Goal: Register for event/course: Sign up to attend an event or enroll in a course

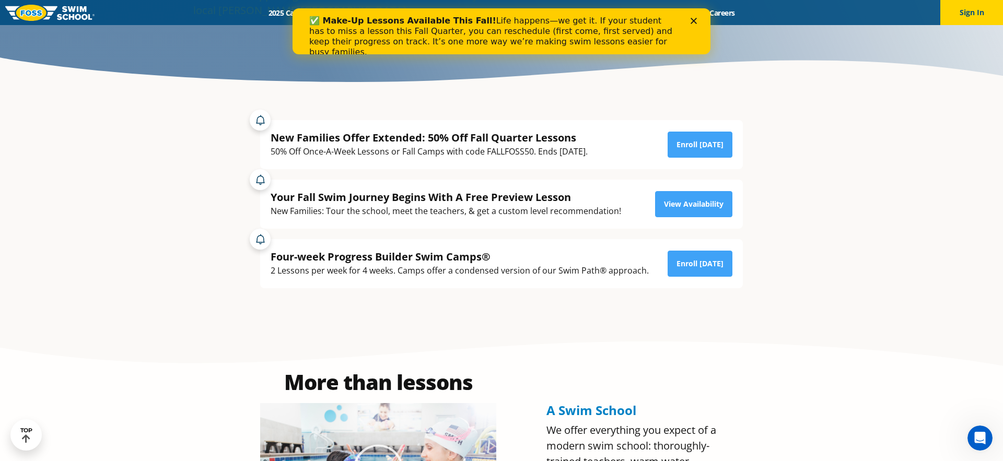
drag, startPoint x: 312, startPoint y: 152, endPoint x: 488, endPoint y: 159, distance: 176.6
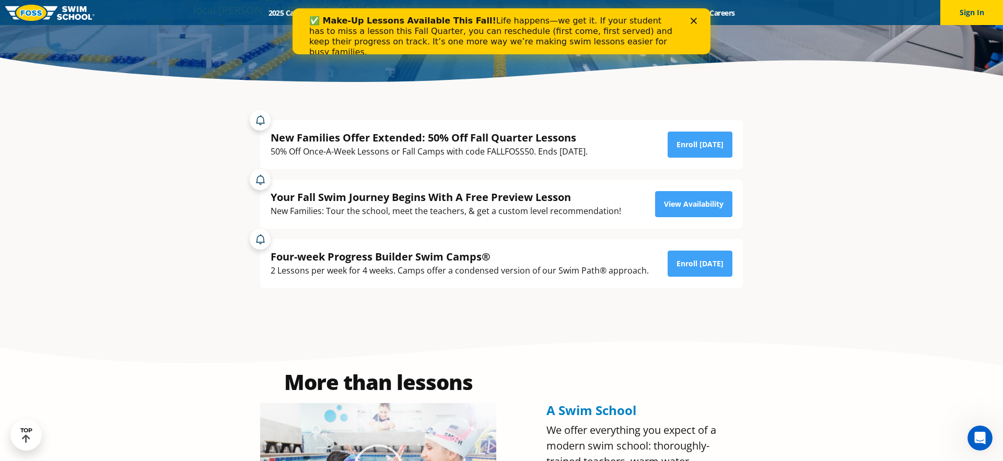
click at [488, 159] on div "New Families Offer Extended: 50% Off Fall Quarter Lessons 50% Off Once-A-Week L…" at bounding box center [501, 144] width 483 height 49
click at [395, 160] on div "New Families Offer Extended: 50% Off Fall Quarter Lessons 50% Off Once-A-Week L…" at bounding box center [501, 144] width 483 height 49
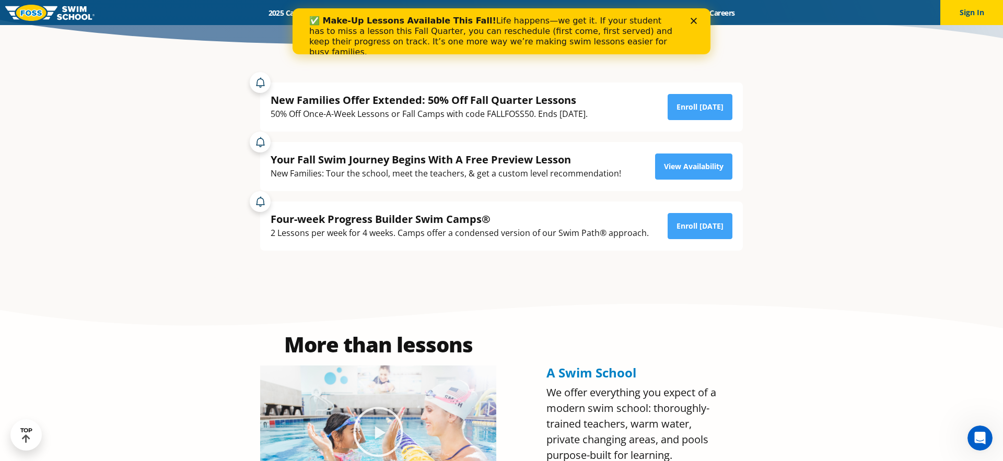
scroll to position [270, 0]
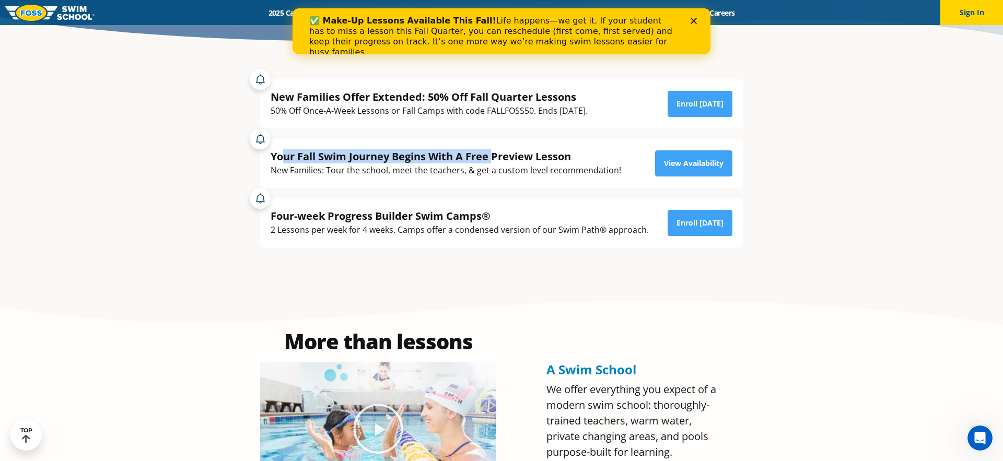
drag, startPoint x: 283, startPoint y: 157, endPoint x: 494, endPoint y: 162, distance: 211.6
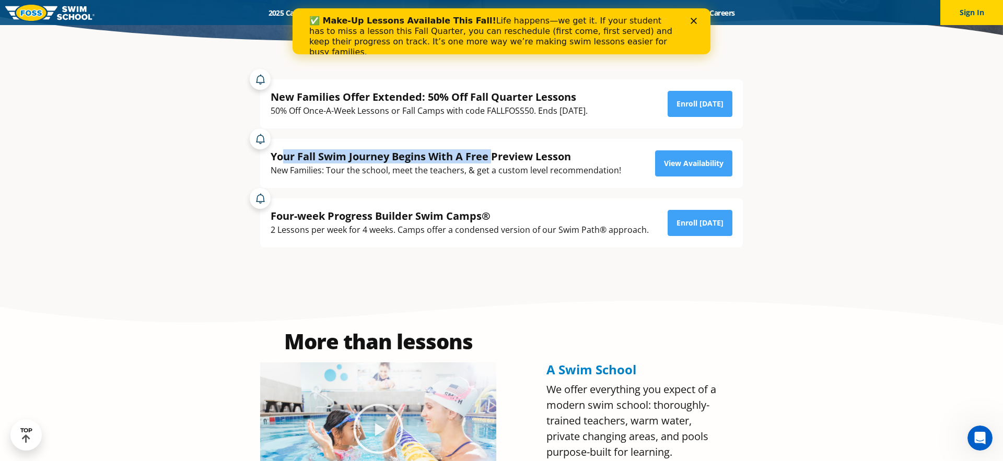
click at [494, 162] on div "Your Fall Swim Journey Begins With A Free Preview Lesson" at bounding box center [445, 156] width 350 height 14
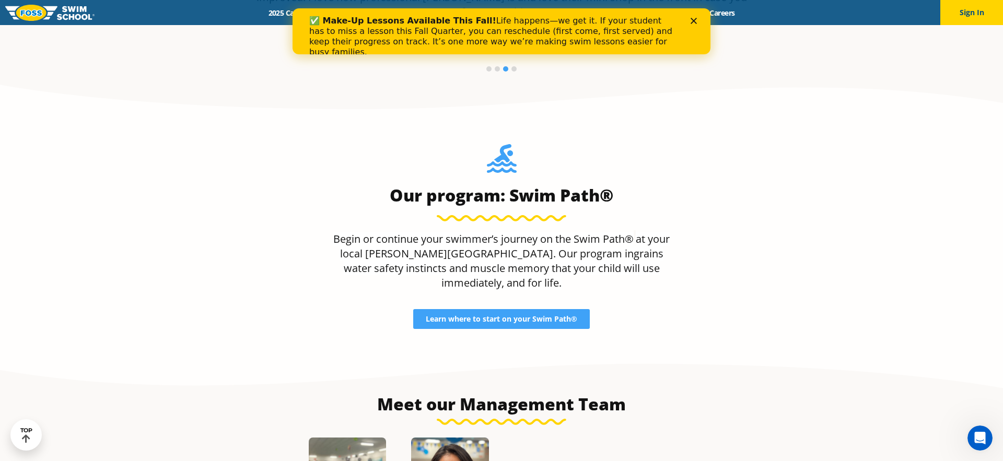
scroll to position [958, 0]
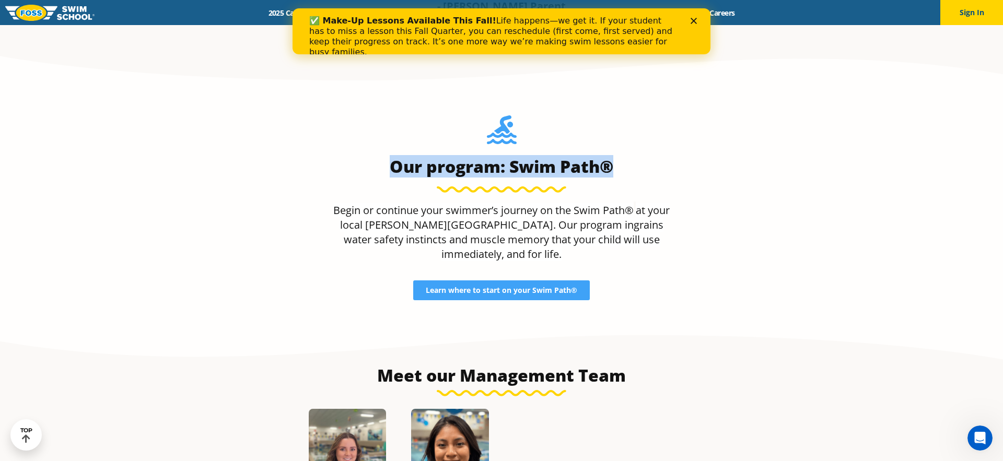
drag, startPoint x: 392, startPoint y: 155, endPoint x: 620, endPoint y: 167, distance: 228.0
click at [620, 167] on div "Our program: Swim Path®" at bounding box center [501, 153] width 347 height 77
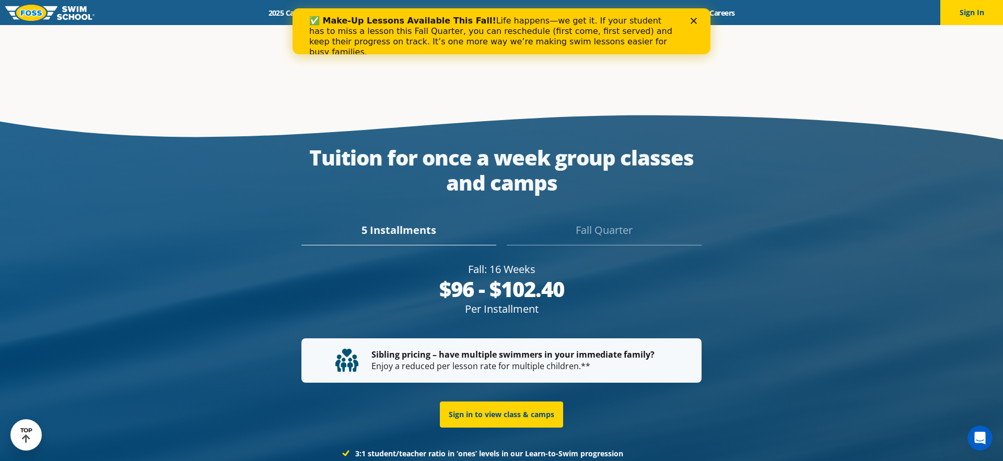
scroll to position [1972, 0]
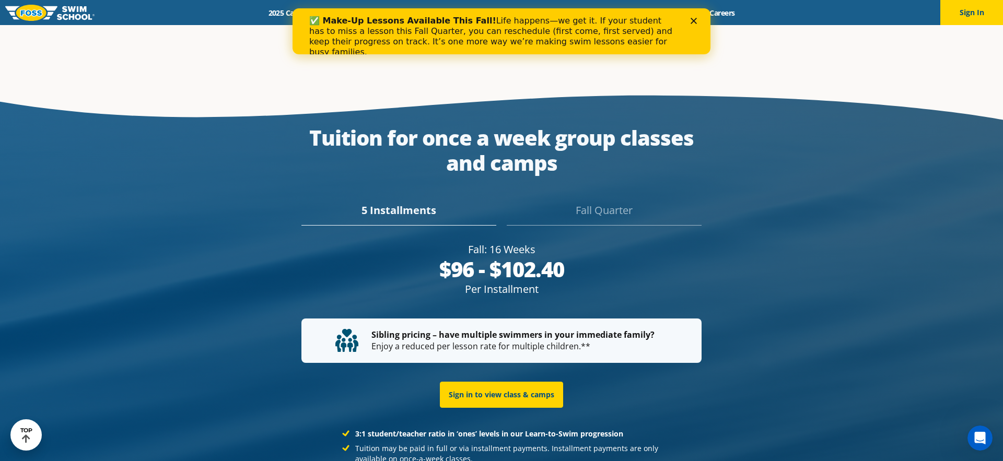
drag, startPoint x: 448, startPoint y: 245, endPoint x: 563, endPoint y: 250, distance: 115.0
click at [562, 257] on div "$96 - $102.40" at bounding box center [501, 269] width 401 height 25
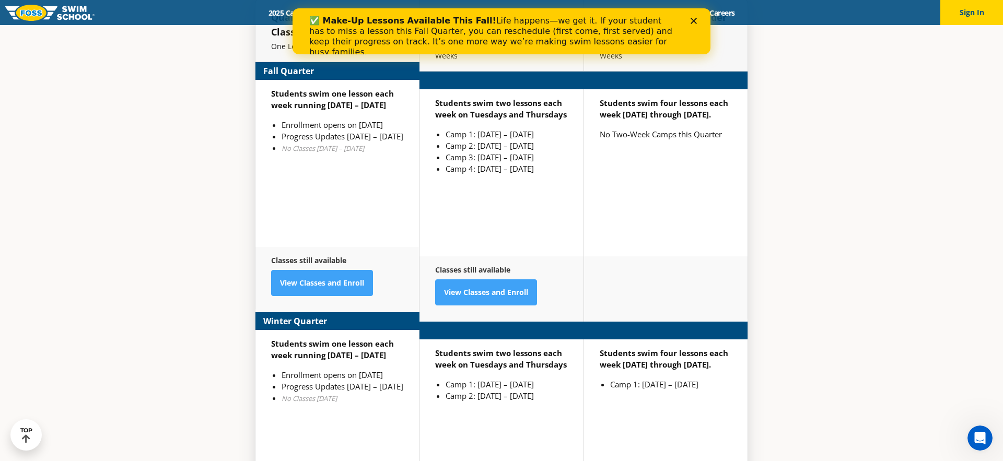
scroll to position [2600, 0]
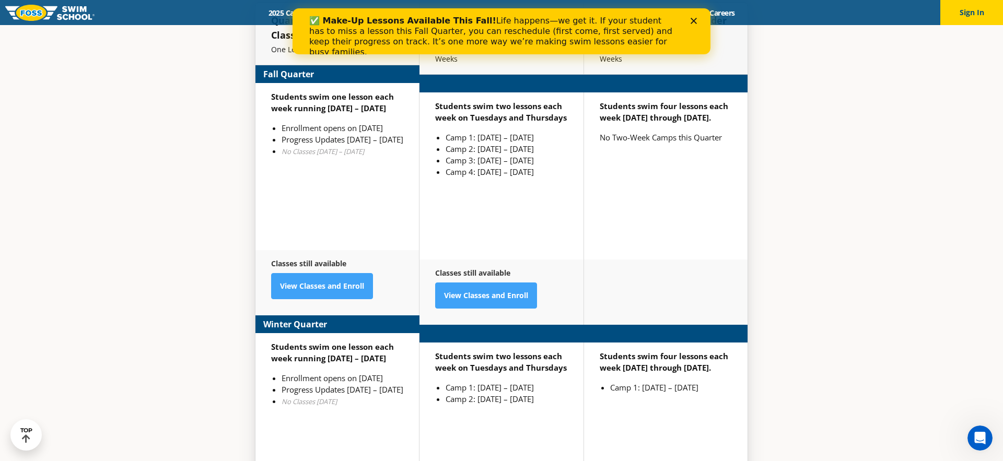
click at [695, 18] on polygon "Close" at bounding box center [693, 21] width 6 height 6
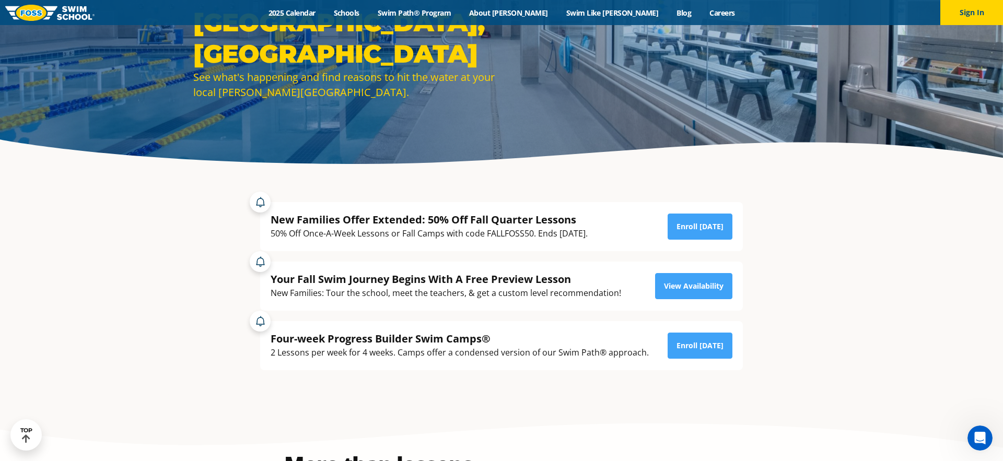
scroll to position [145, 0]
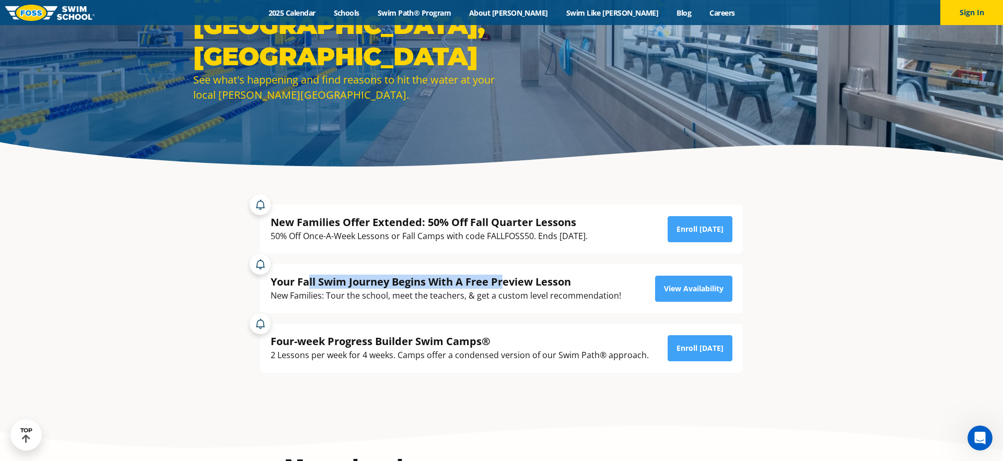
drag, startPoint x: 309, startPoint y: 282, endPoint x: 505, endPoint y: 285, distance: 195.8
click at [503, 285] on div "Your Fall Swim Journey Begins With A Free Preview Lesson" at bounding box center [445, 282] width 350 height 14
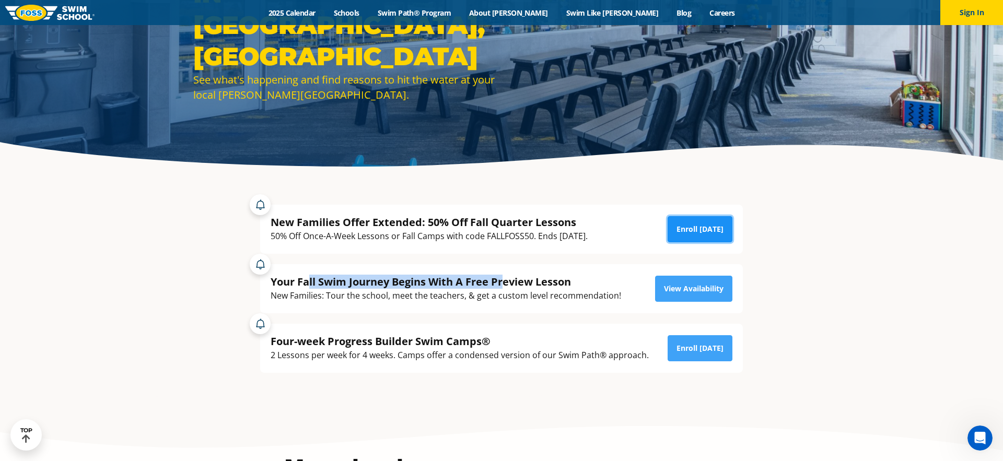
click at [706, 229] on link "Enroll [DATE]" at bounding box center [699, 229] width 65 height 26
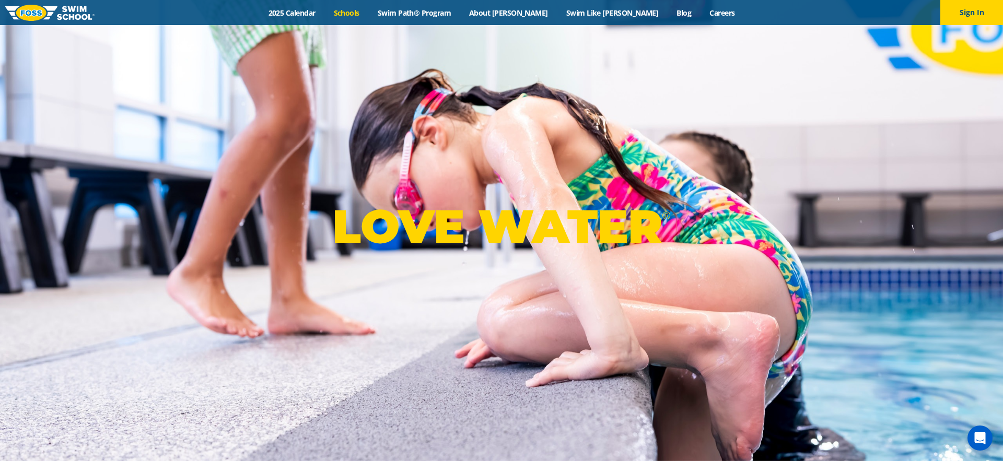
click at [368, 11] on link "Schools" at bounding box center [346, 13] width 44 height 10
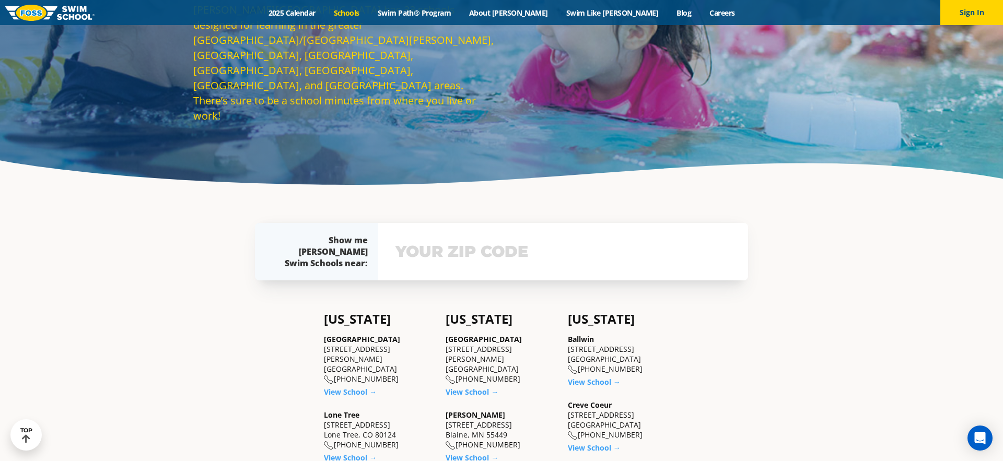
scroll to position [127, 0]
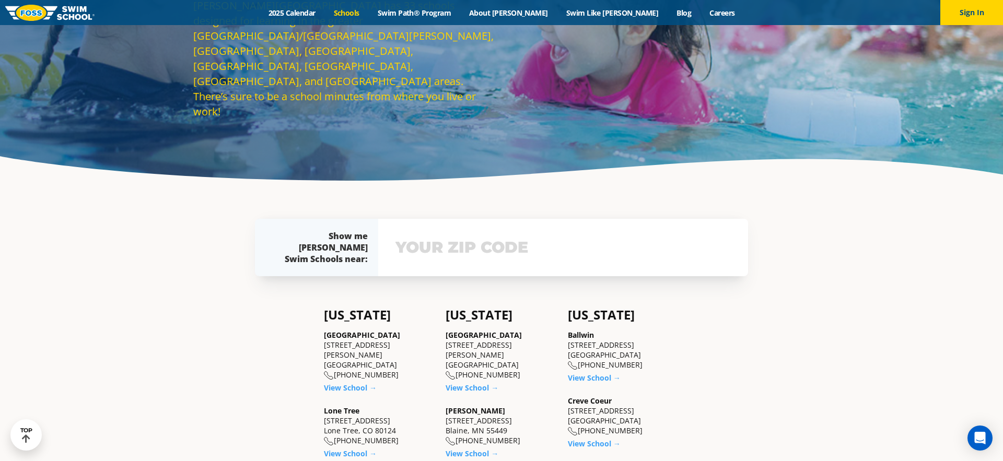
click at [441, 250] on input "text" at bounding box center [563, 247] width 340 height 30
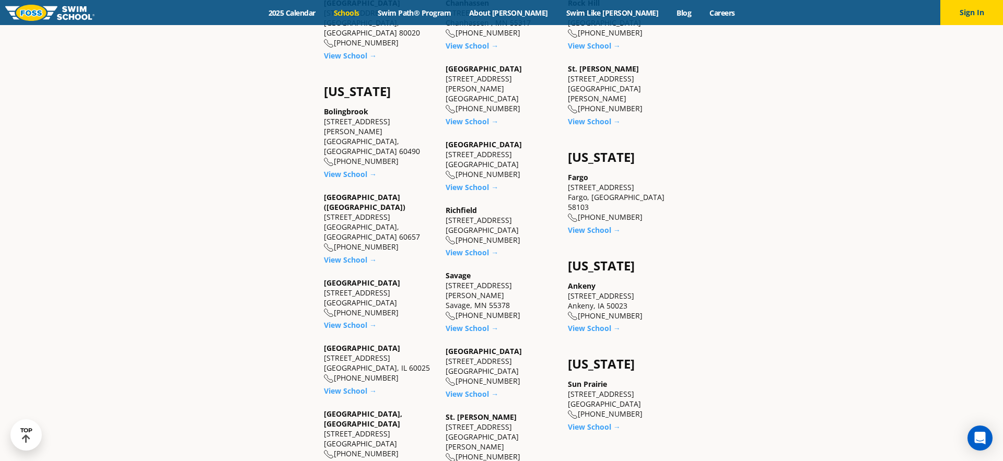
scroll to position [684, 0]
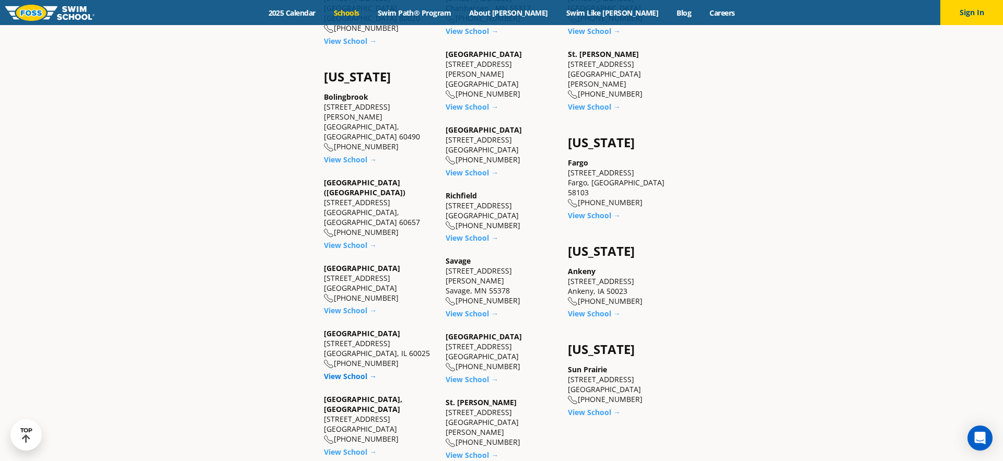
click at [348, 371] on link "View School →" at bounding box center [350, 376] width 53 height 10
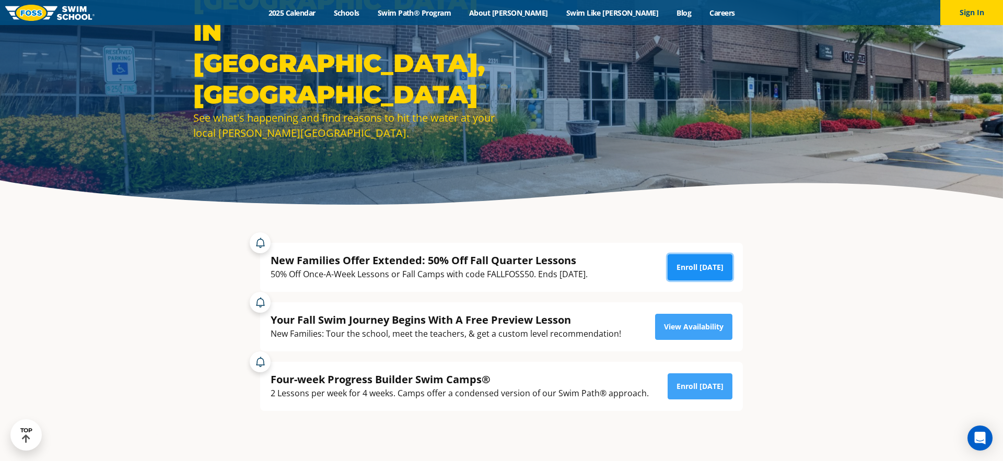
click at [691, 265] on link "Enroll [DATE]" at bounding box center [699, 267] width 65 height 26
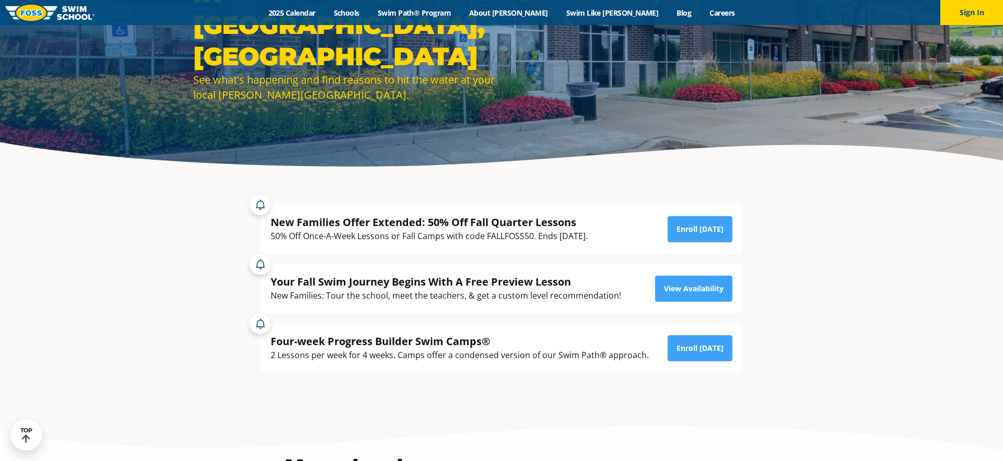
click at [509, 238] on div "50% Off Once-A-Week Lessons or Fall Camps with code FALLFOSS50. Ends [DATE]." at bounding box center [428, 236] width 317 height 14
copy div "FALLFOSS50"
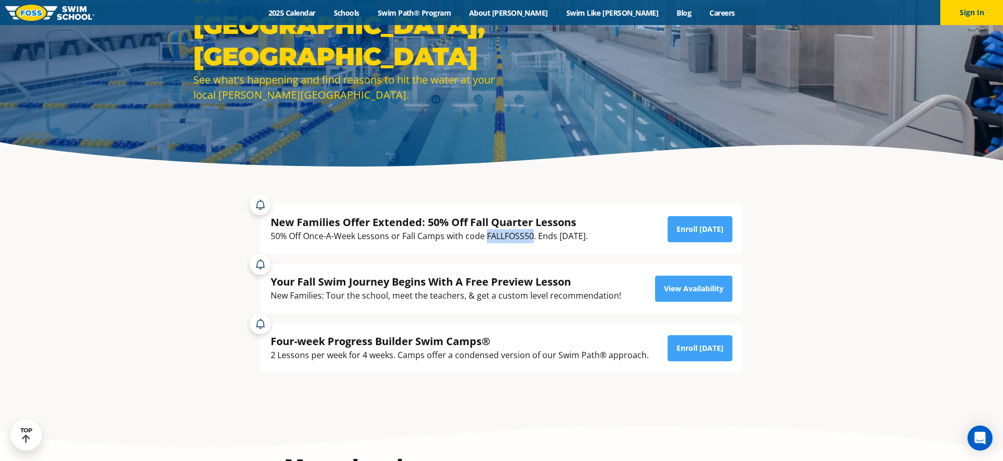
click at [512, 238] on div "50% Off Once-A-Week Lessons or Fall Camps with code FALLFOSS50. Ends [DATE]." at bounding box center [428, 236] width 317 height 14
click at [698, 234] on link "Enroll [DATE]" at bounding box center [699, 229] width 65 height 26
